Goal: Share content: Share content

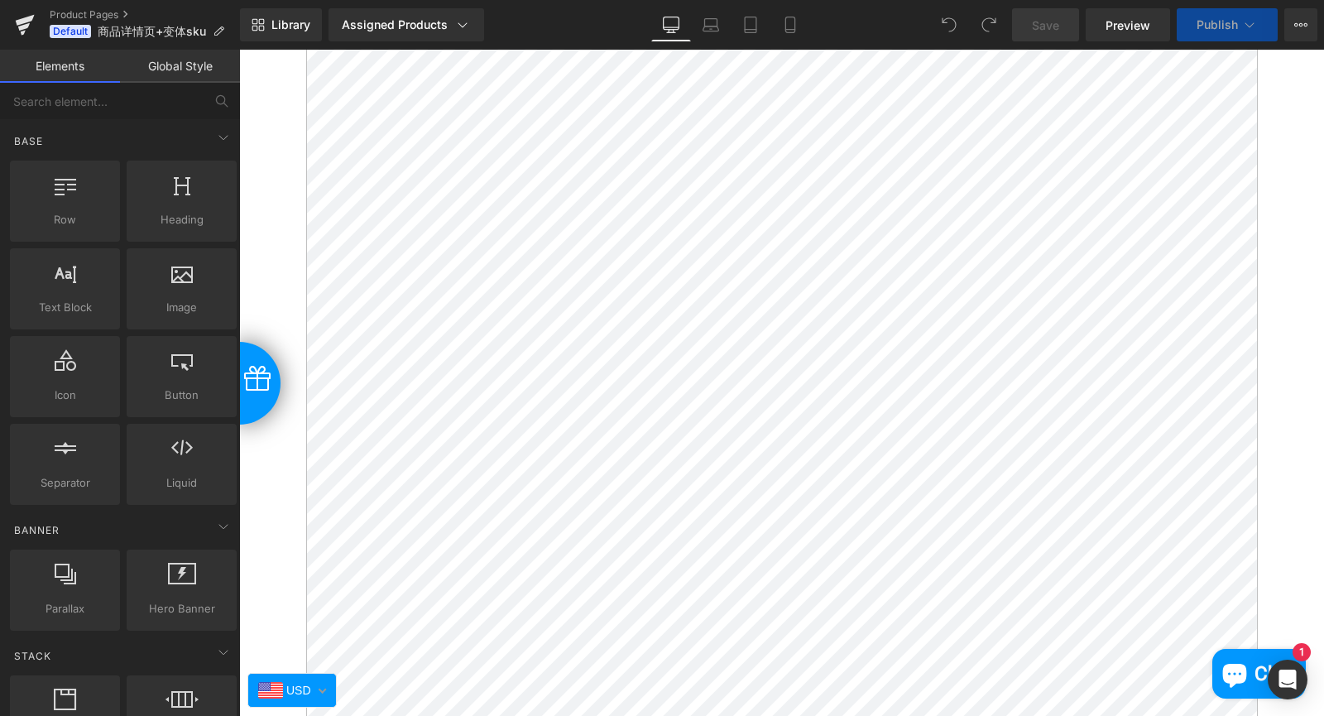
scroll to position [14177, 0]
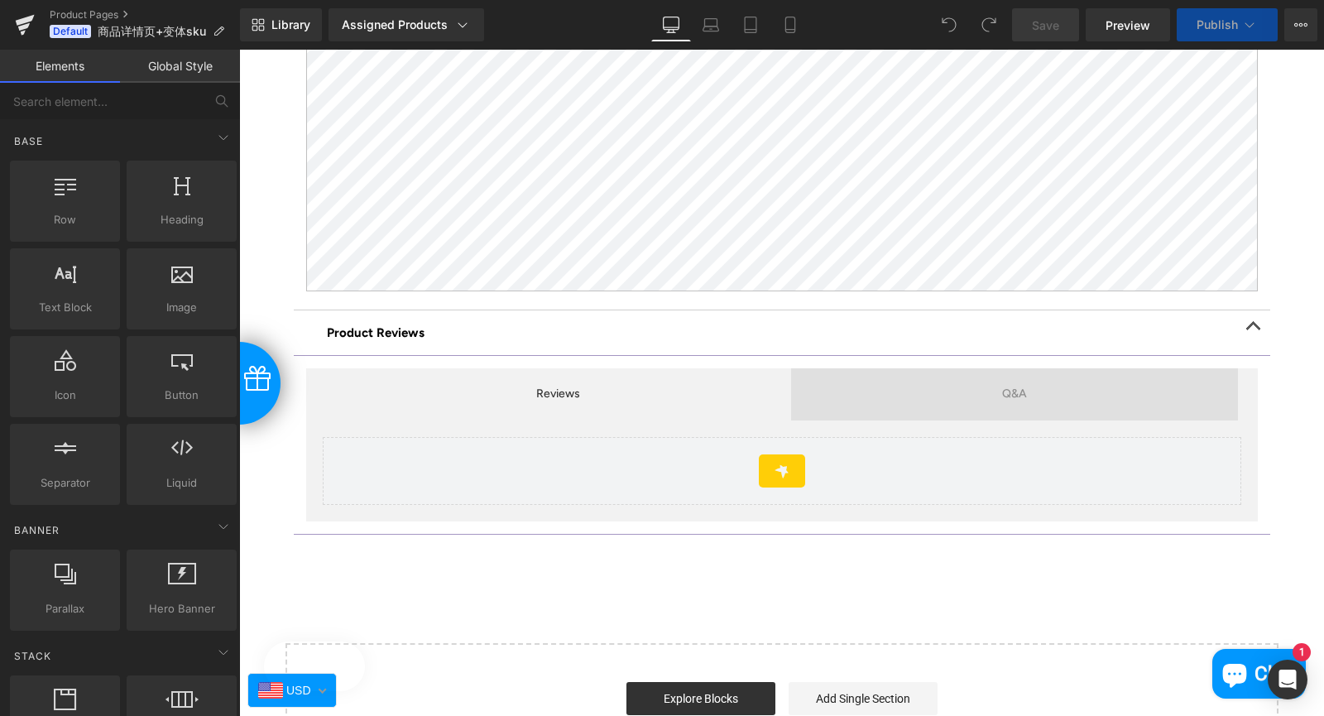
drag, startPoint x: 1317, startPoint y: 170, endPoint x: 1215, endPoint y: 98, distance: 125.4
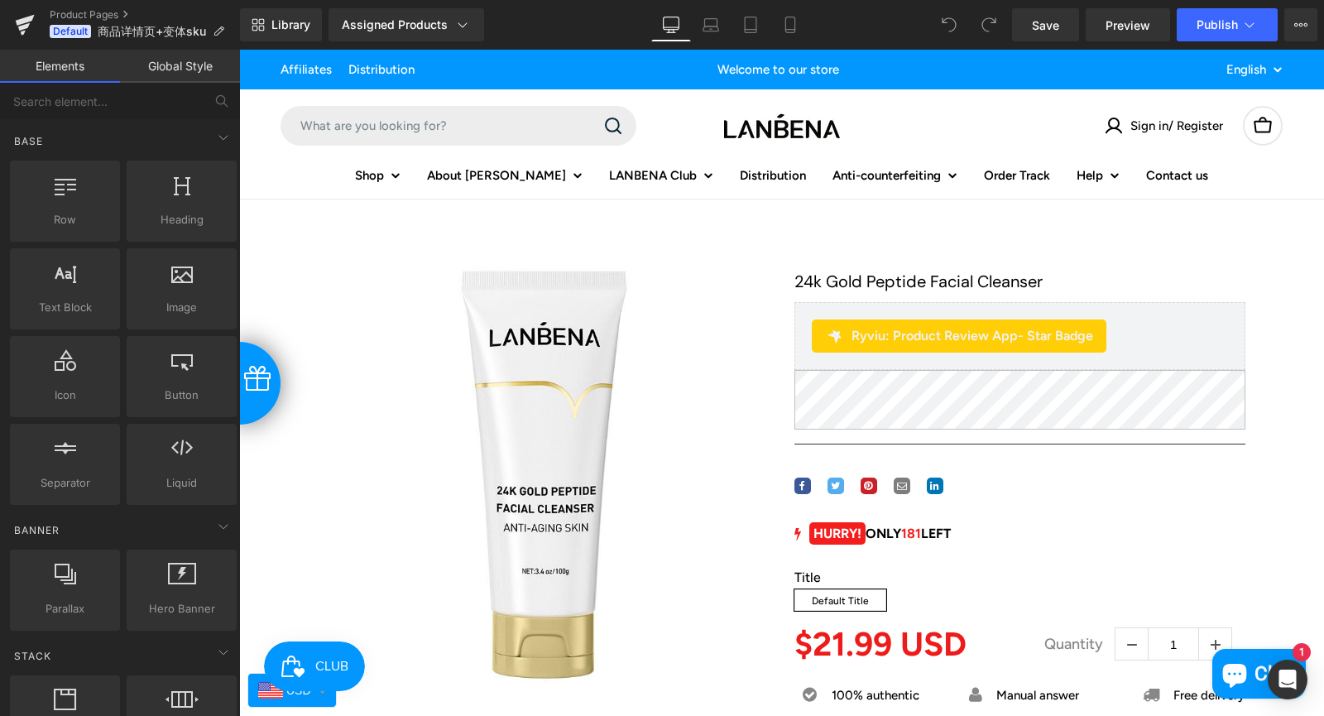
scroll to position [0, 0]
click at [1299, 24] on icon at bounding box center [1301, 24] width 4 height 3
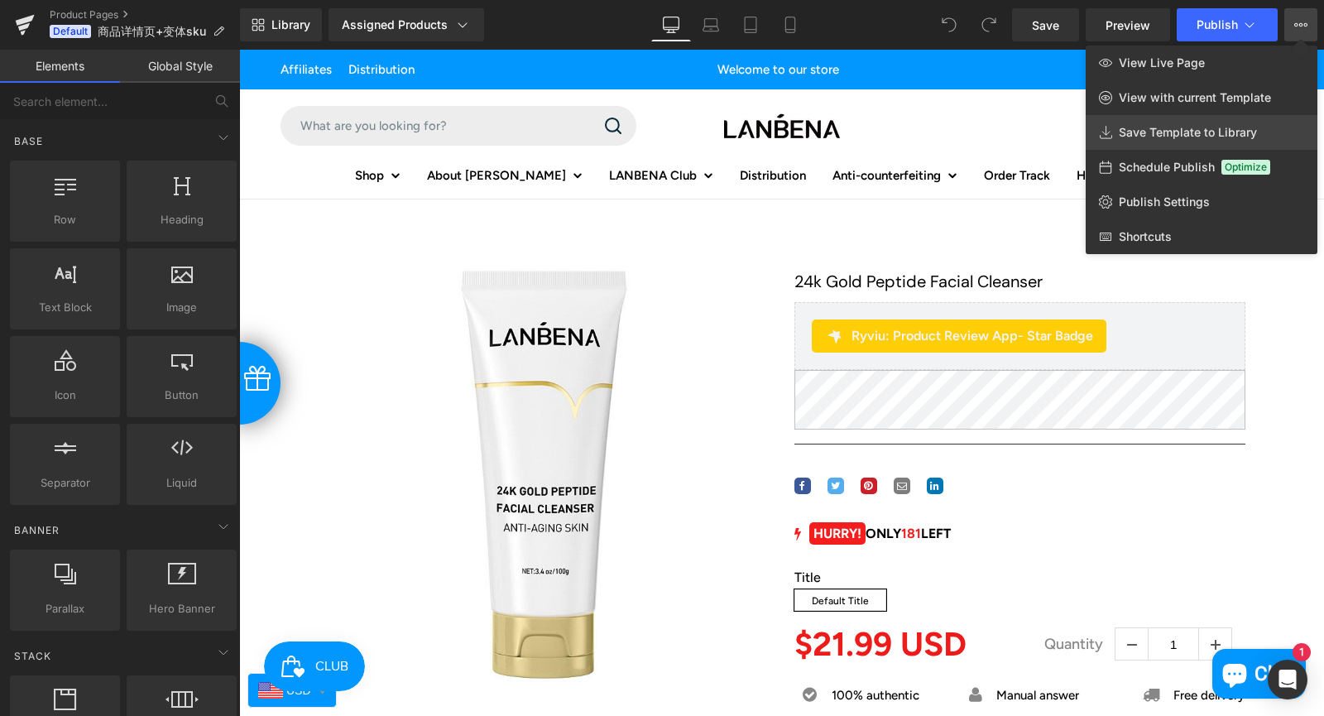
click at [1184, 128] on span "Save Template to Library" at bounding box center [1188, 132] width 138 height 15
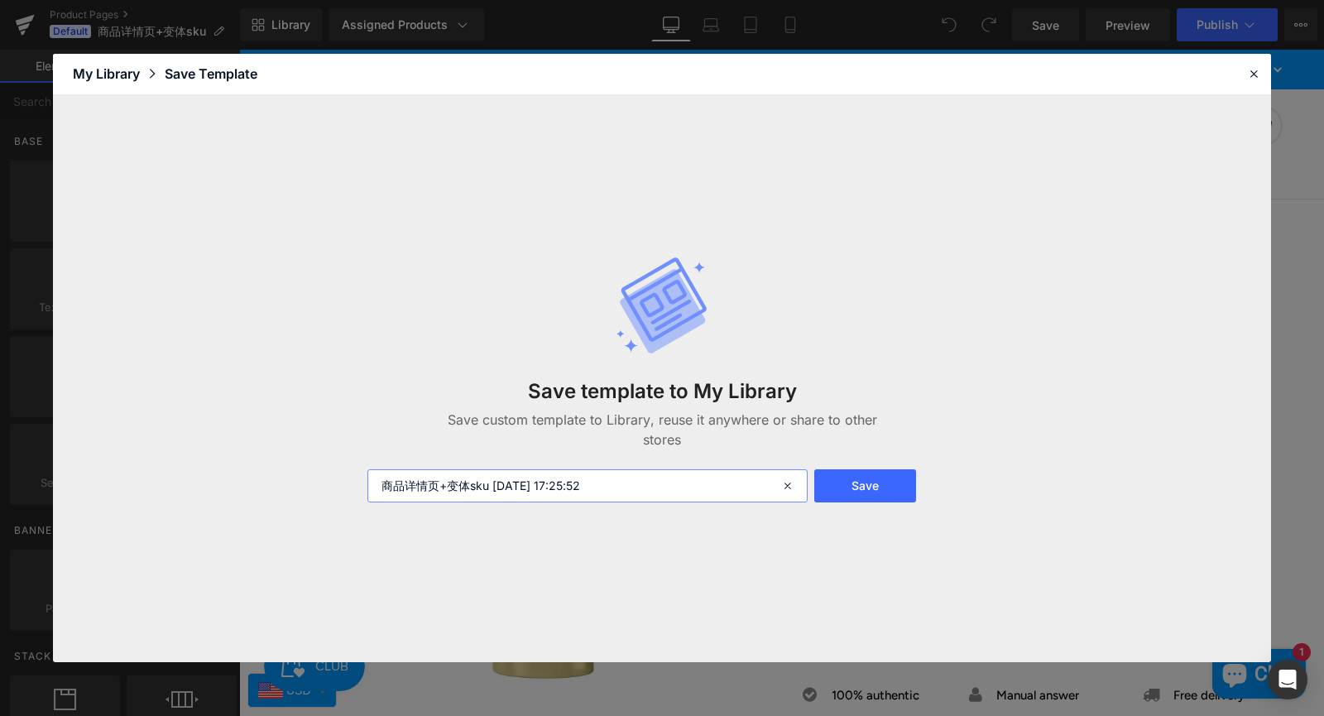
click at [548, 492] on input "商品详情页+变体sku [DATE] 17:25:52" at bounding box center [587, 485] width 440 height 33
drag, startPoint x: 874, startPoint y: 482, endPoint x: 1116, endPoint y: 429, distance: 247.4
click at [874, 482] on button "Save" at bounding box center [865, 485] width 102 height 33
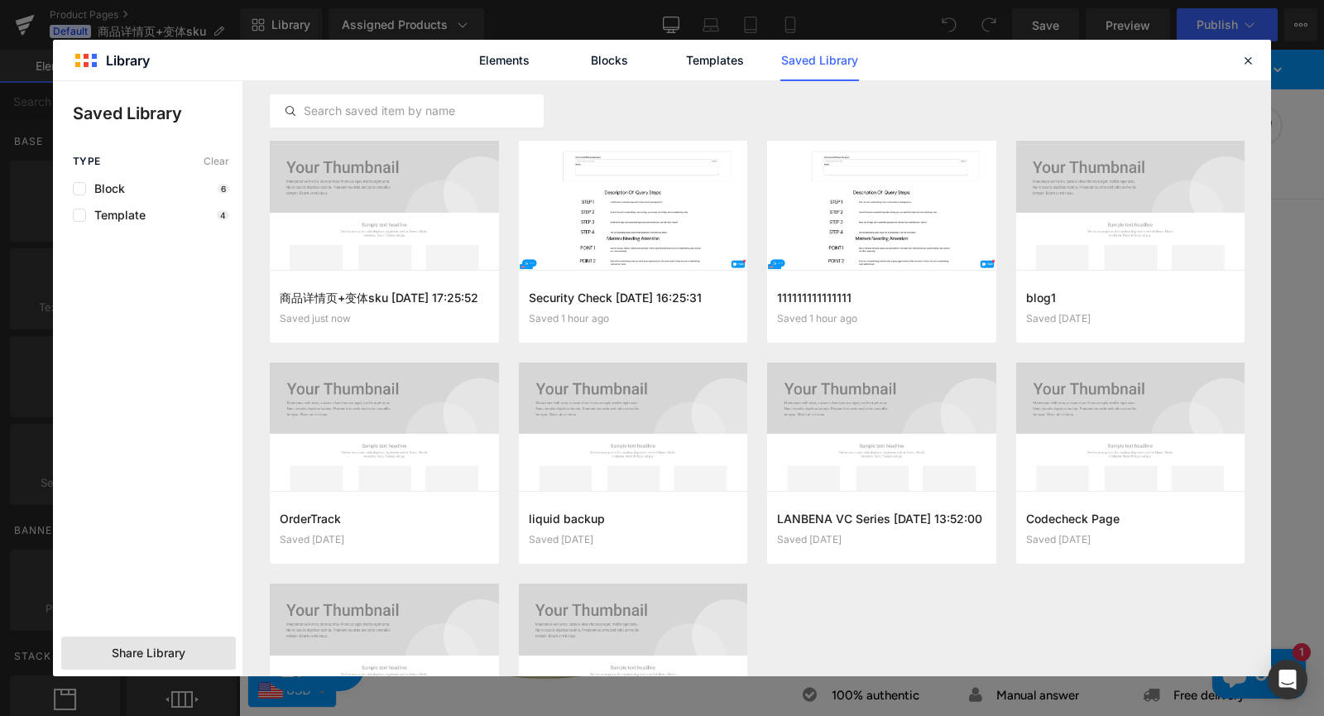
click at [149, 645] on span "Share Library" at bounding box center [149, 653] width 74 height 17
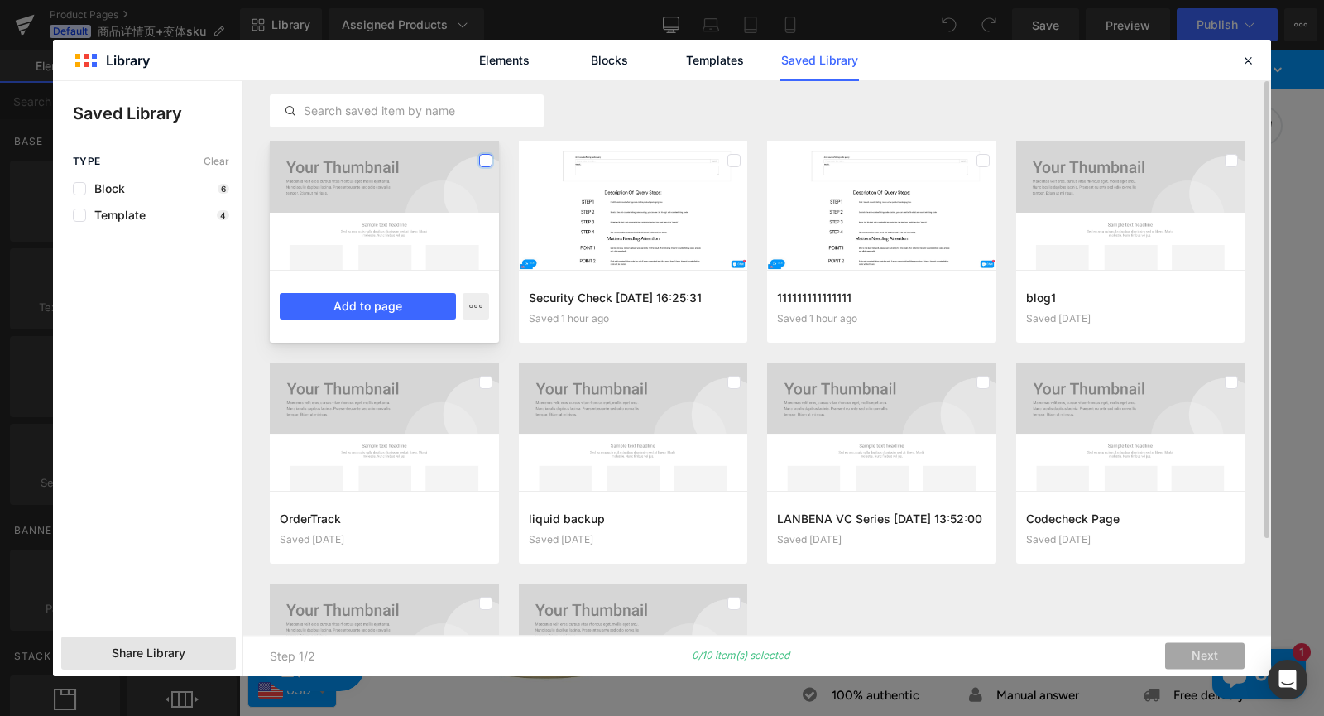
click at [481, 159] on label at bounding box center [485, 160] width 13 height 13
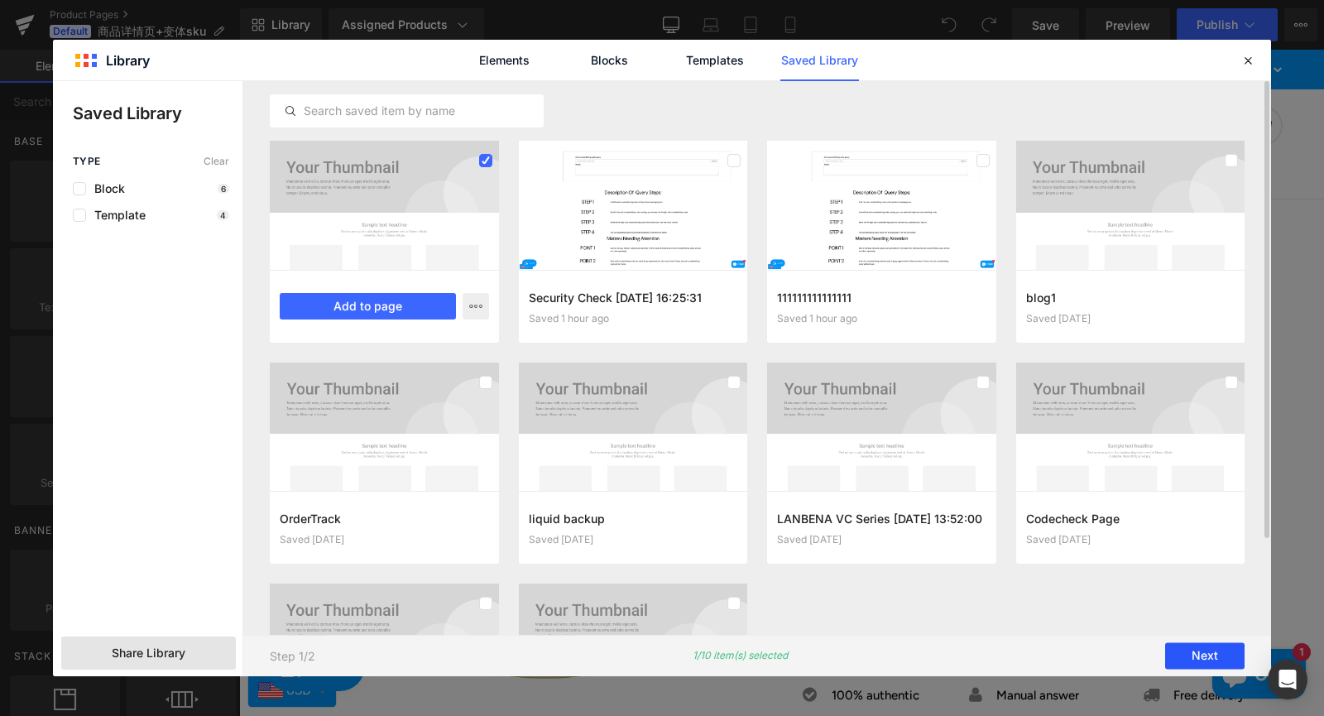
click at [1208, 655] on button "Next" at bounding box center [1204, 656] width 79 height 26
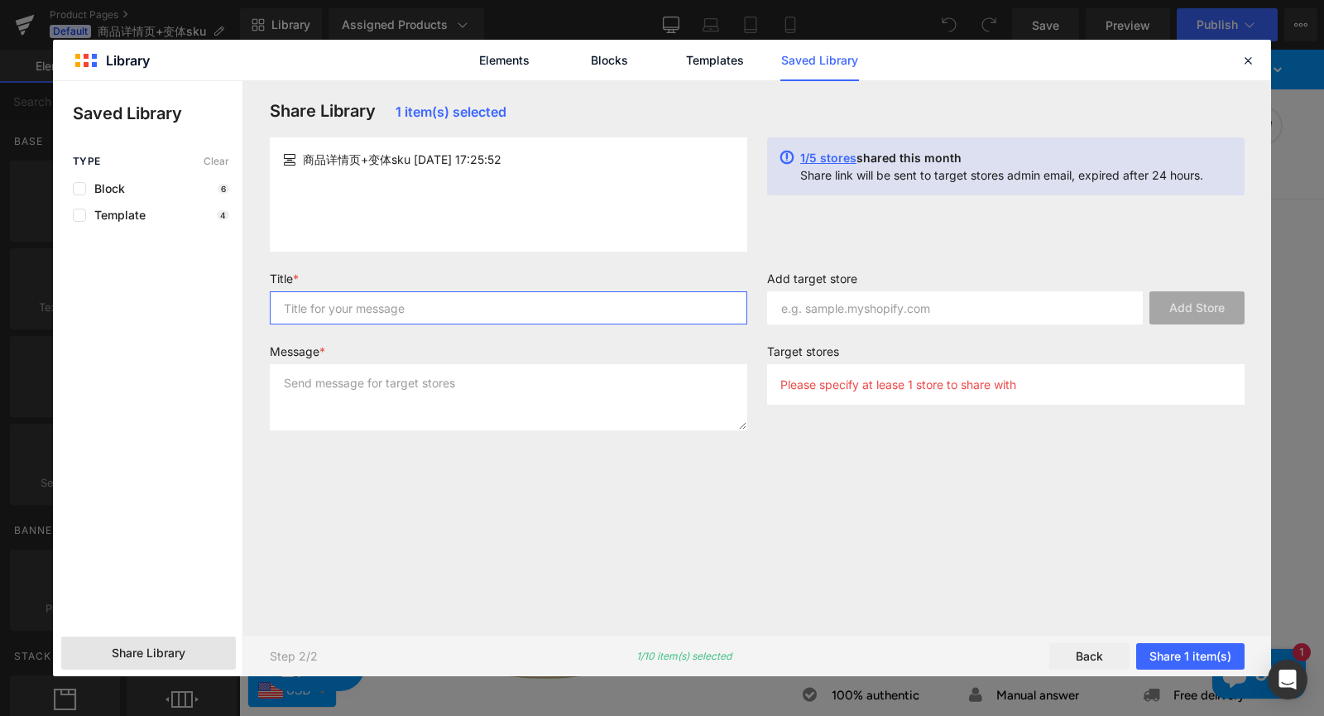
click at [486, 310] on input "text" at bounding box center [508, 307] width 477 height 33
type input "222"
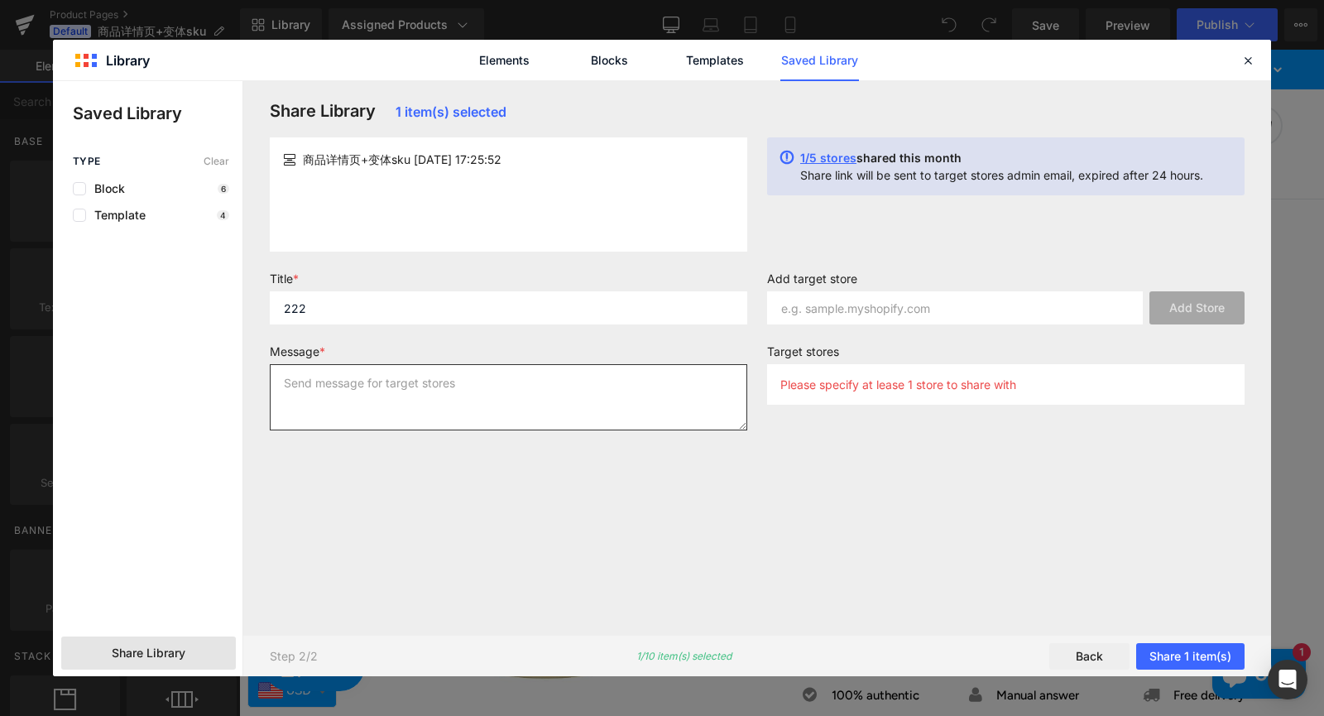
click at [441, 376] on textarea at bounding box center [508, 397] width 477 height 66
type textarea "222"
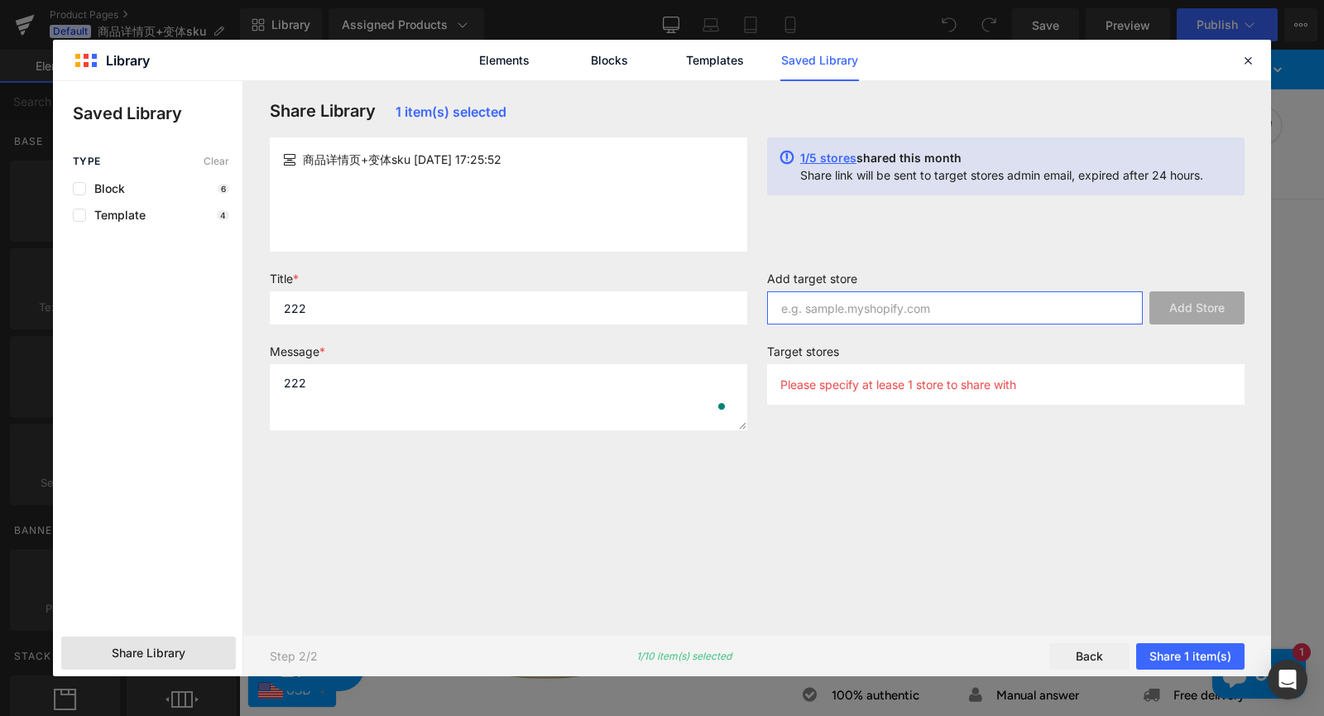
click at [927, 302] on input "text" at bounding box center [955, 307] width 376 height 33
click at [810, 310] on input "text" at bounding box center [955, 307] width 376 height 33
paste input "[DOMAIN_NAME]"
type input "[DOMAIN_NAME]"
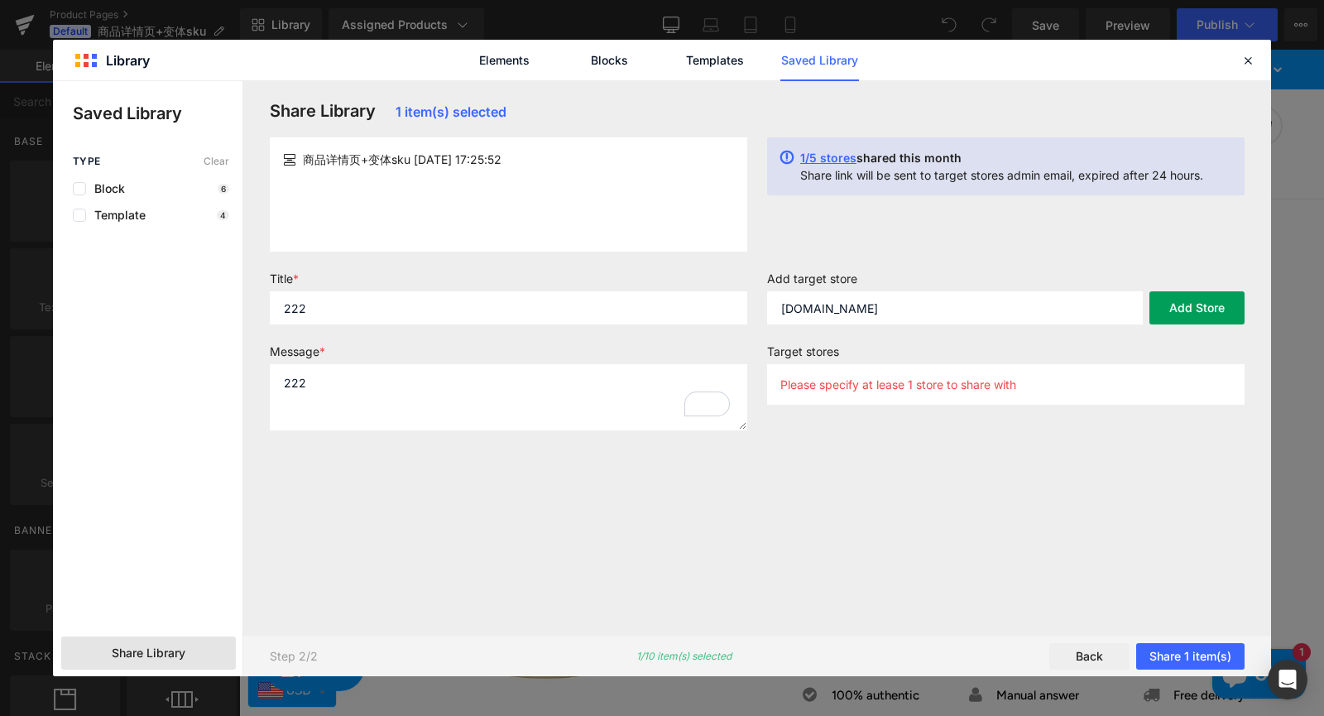
click at [1208, 298] on button "Add Store" at bounding box center [1196, 307] width 95 height 33
click at [1201, 651] on button "Share 1 item(s)" at bounding box center [1190, 656] width 108 height 26
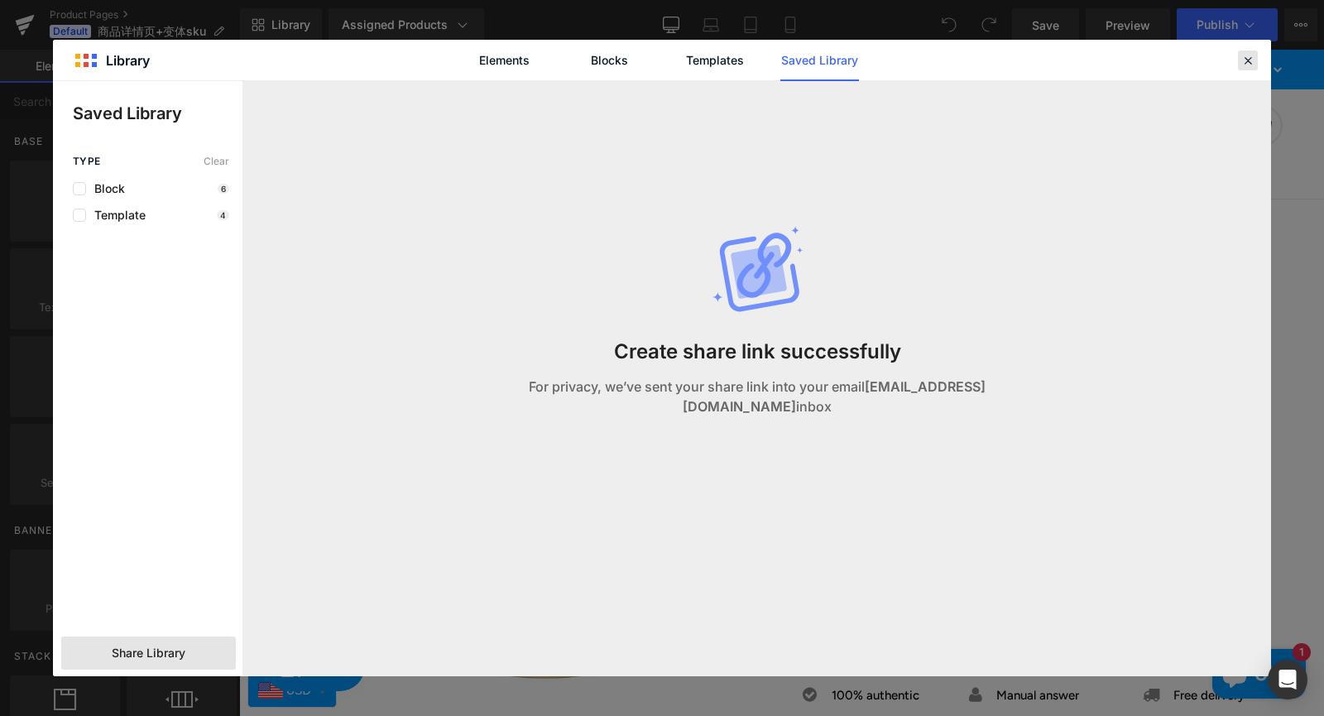
drag, startPoint x: 1255, startPoint y: 62, endPoint x: 708, endPoint y: 50, distance: 548.0
click at [1255, 62] on div at bounding box center [1248, 60] width 20 height 20
